Goal: Understand process/instructions: Learn how to perform a task or action

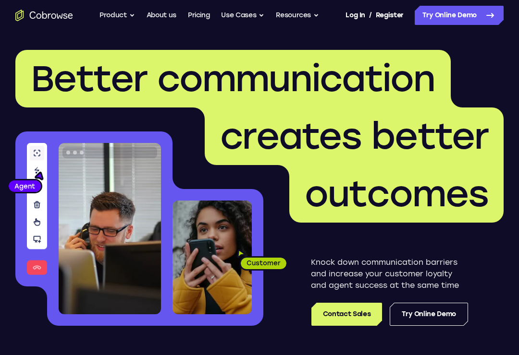
click at [98, 210] on h1 "Better communication creates better outcomes" at bounding box center [259, 136] width 488 height 173
click at [32, 181] on h1 "Better communication creates better outcomes" at bounding box center [259, 136] width 488 height 173
click at [36, 161] on h1 "Better communication creates better outcomes" at bounding box center [259, 136] width 488 height 173
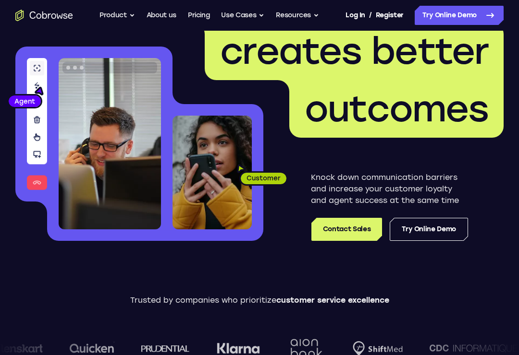
scroll to position [85, 0]
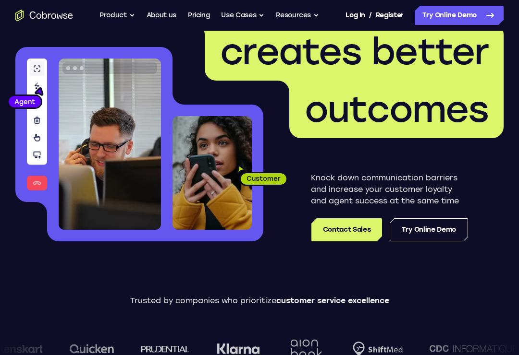
click at [426, 228] on link "Try Online Demo" at bounding box center [428, 229] width 78 height 23
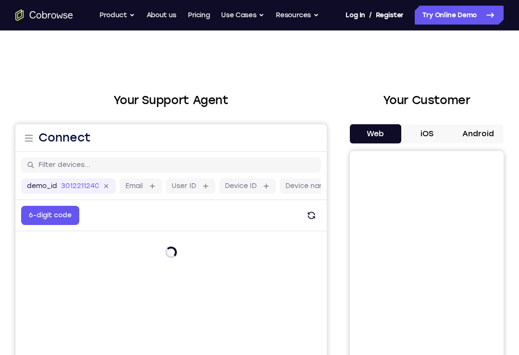
click at [482, 135] on button "Android" at bounding box center [477, 134] width 51 height 19
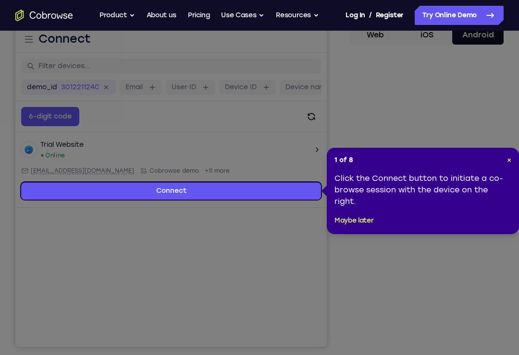
scroll to position [97, 0]
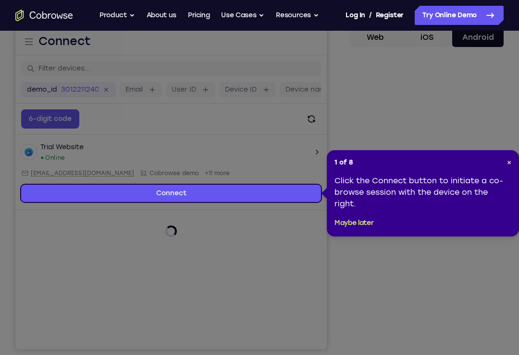
click at [298, 270] on icon at bounding box center [259, 185] width 519 height 370
click at [515, 157] on div "1 of 8 × Click the Connect button to initiate a co-browse session with the devi…" at bounding box center [423, 193] width 192 height 86
click at [510, 160] on span "×" at bounding box center [509, 162] width 4 height 8
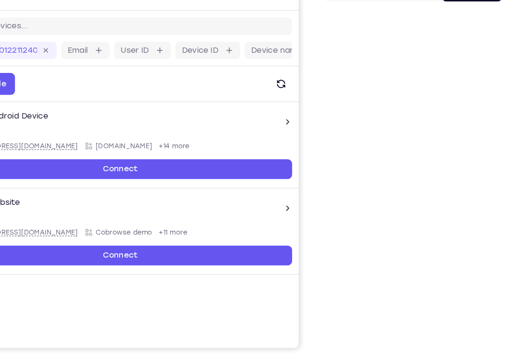
scroll to position [0, 0]
